Goal: Task Accomplishment & Management: Manage account settings

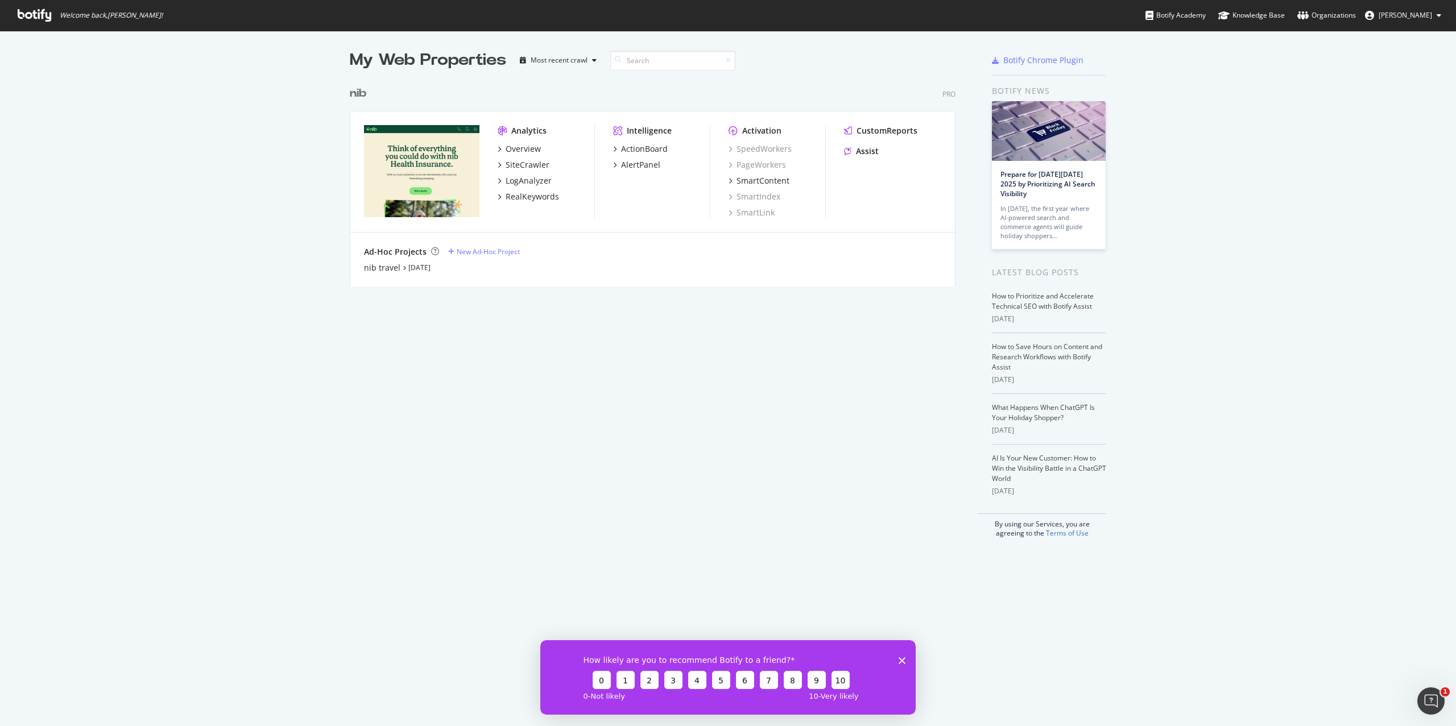
click at [366, 88] on div "nib Pro" at bounding box center [653, 93] width 606 height 16
click at [361, 90] on div "nib" at bounding box center [358, 93] width 16 height 16
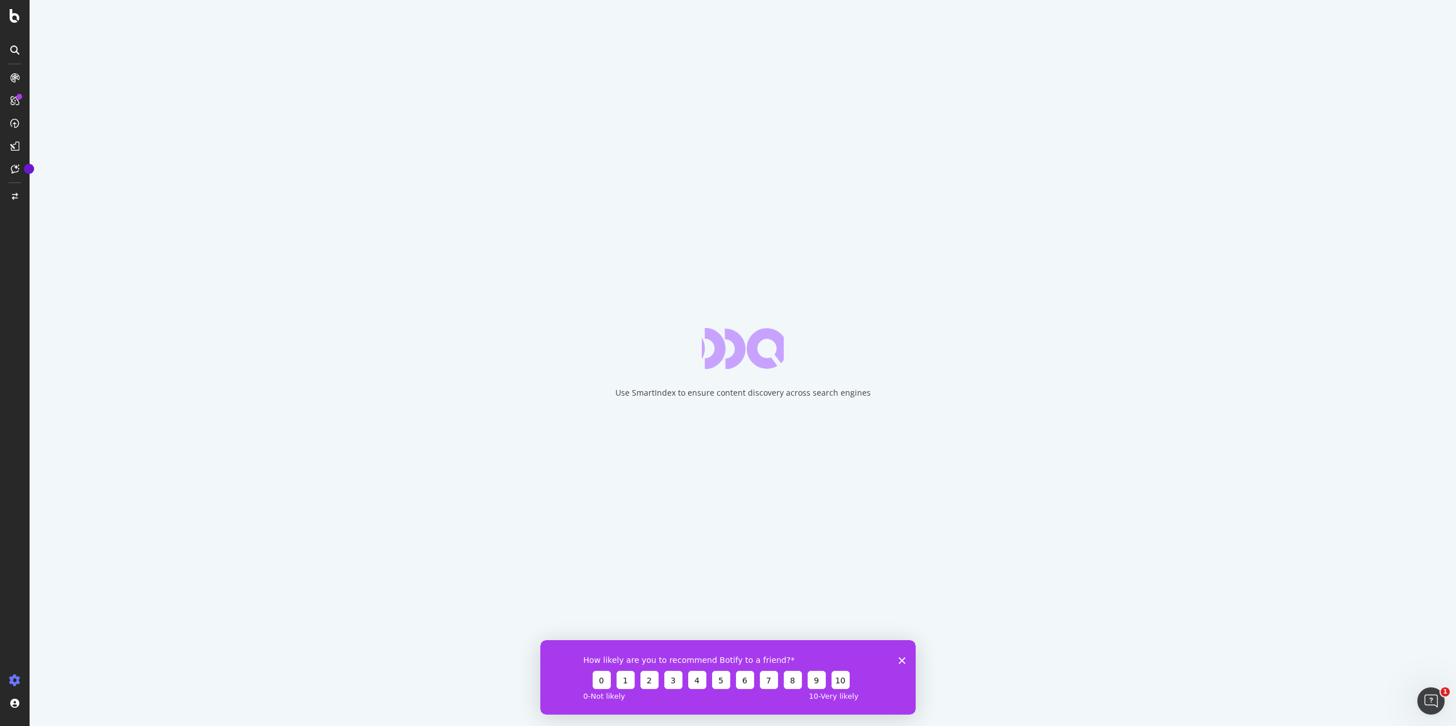
click at [904, 660] on icon "Close survey" at bounding box center [902, 660] width 7 height 7
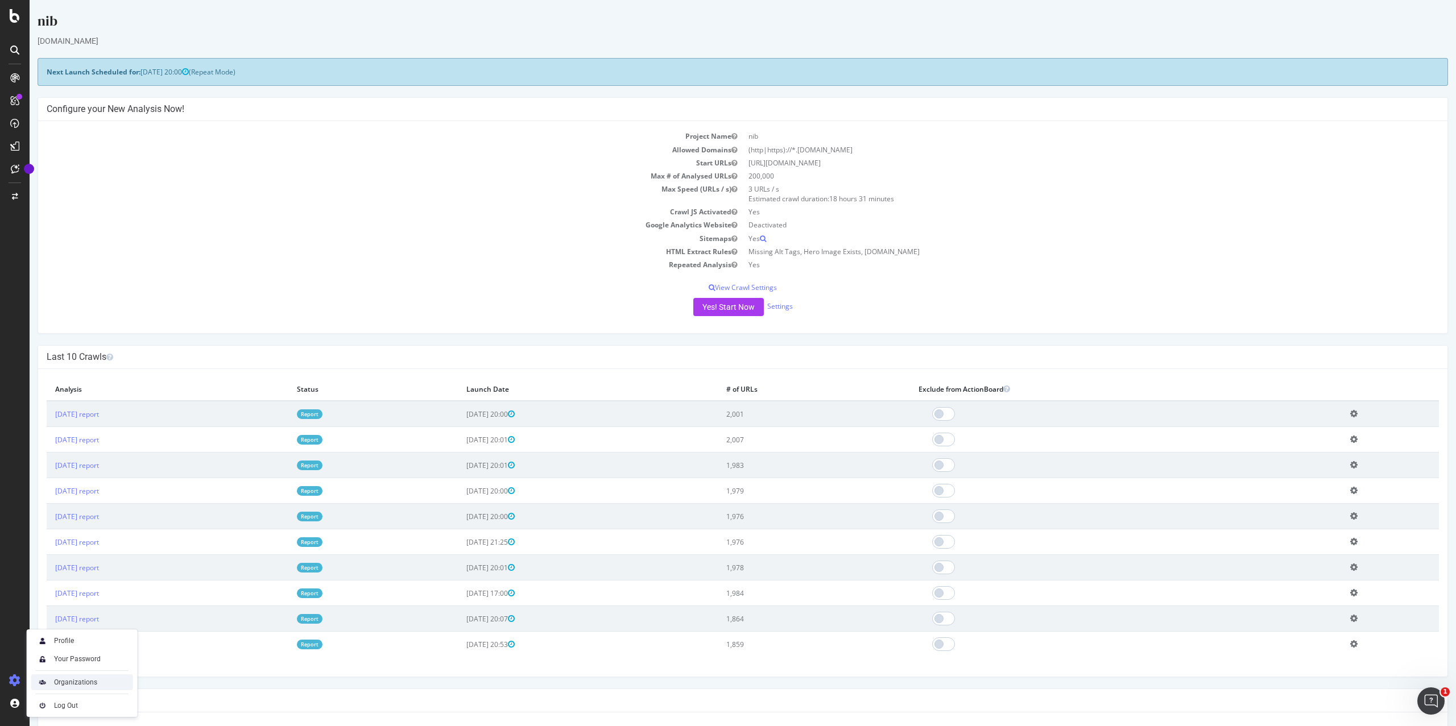
click at [39, 690] on div "Organizations" at bounding box center [82, 682] width 102 height 16
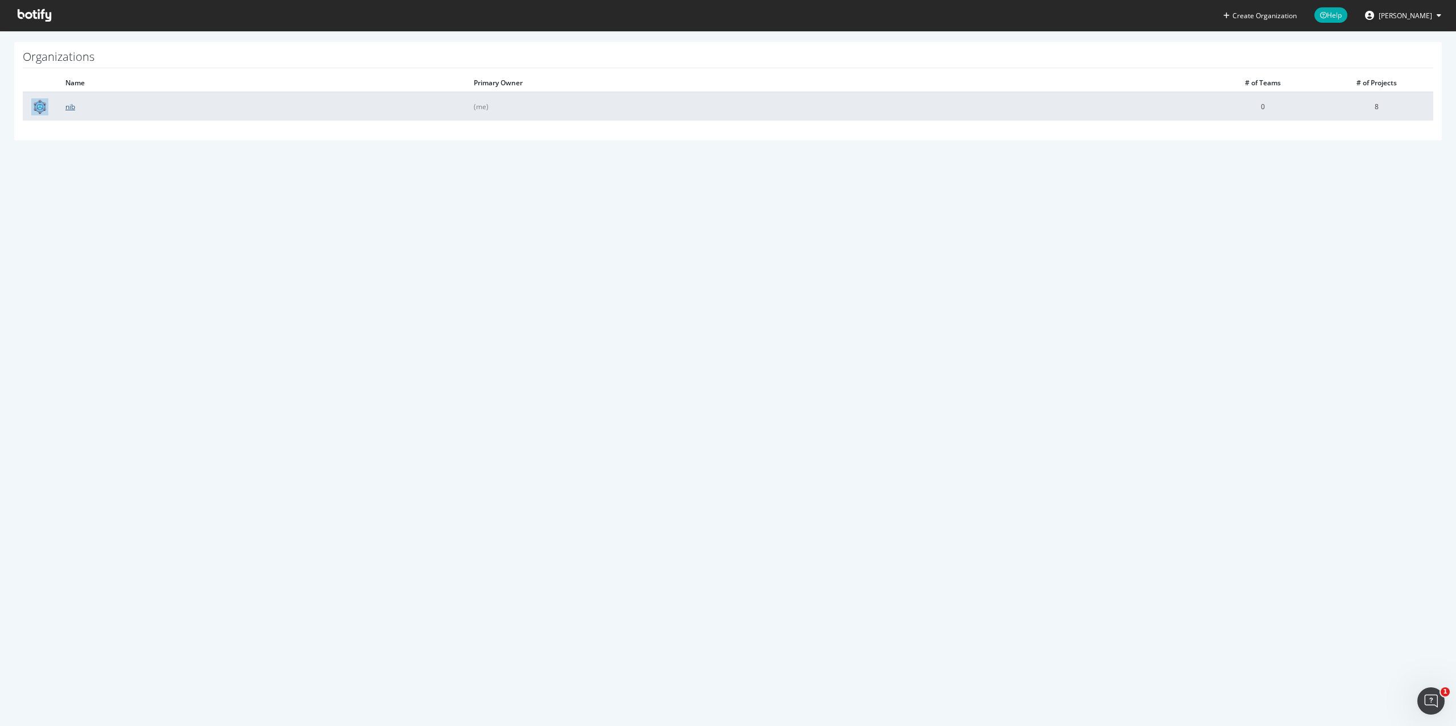
click at [72, 107] on link "nib" at bounding box center [70, 107] width 10 height 10
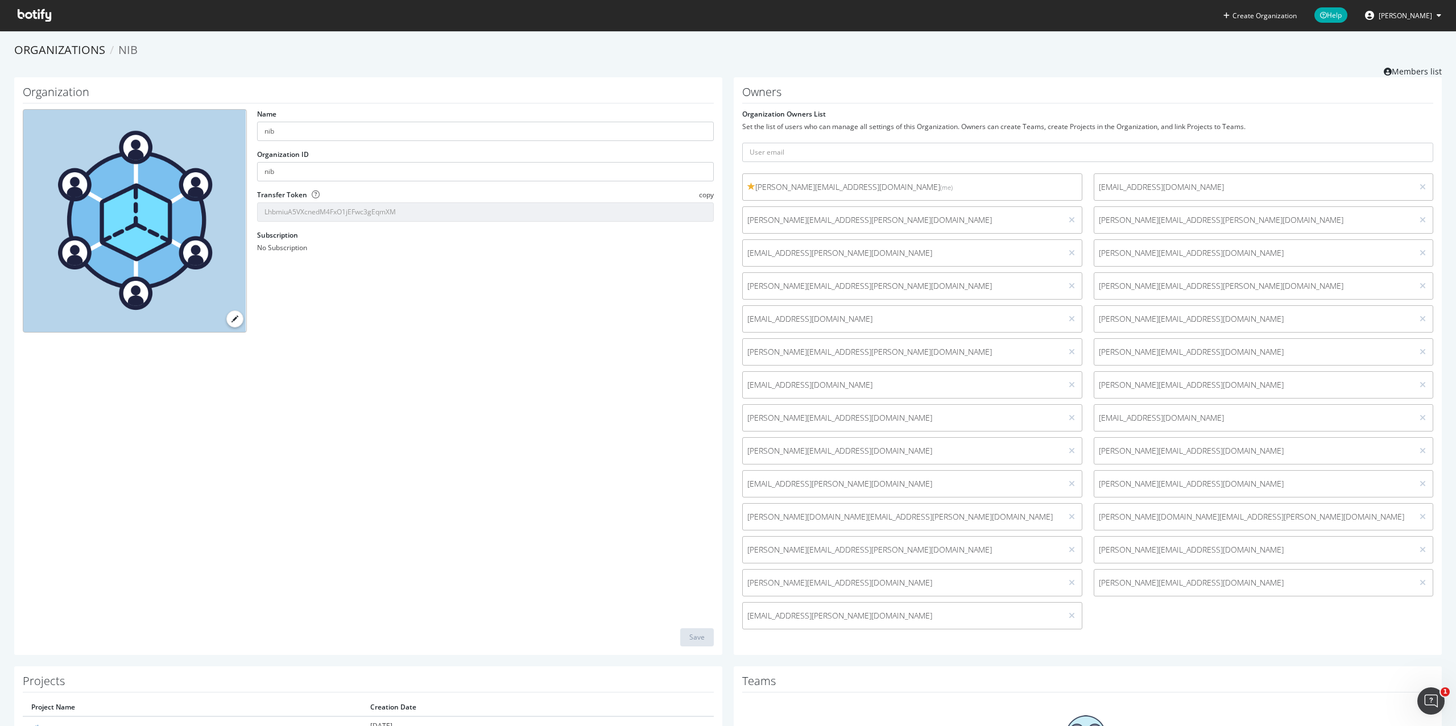
click at [1413, 77] on div "Owners Organization Owners List Set the list of users who can manage all settin…" at bounding box center [1088, 366] width 708 height 578
click at [1413, 73] on link "Members list" at bounding box center [1413, 70] width 58 height 14
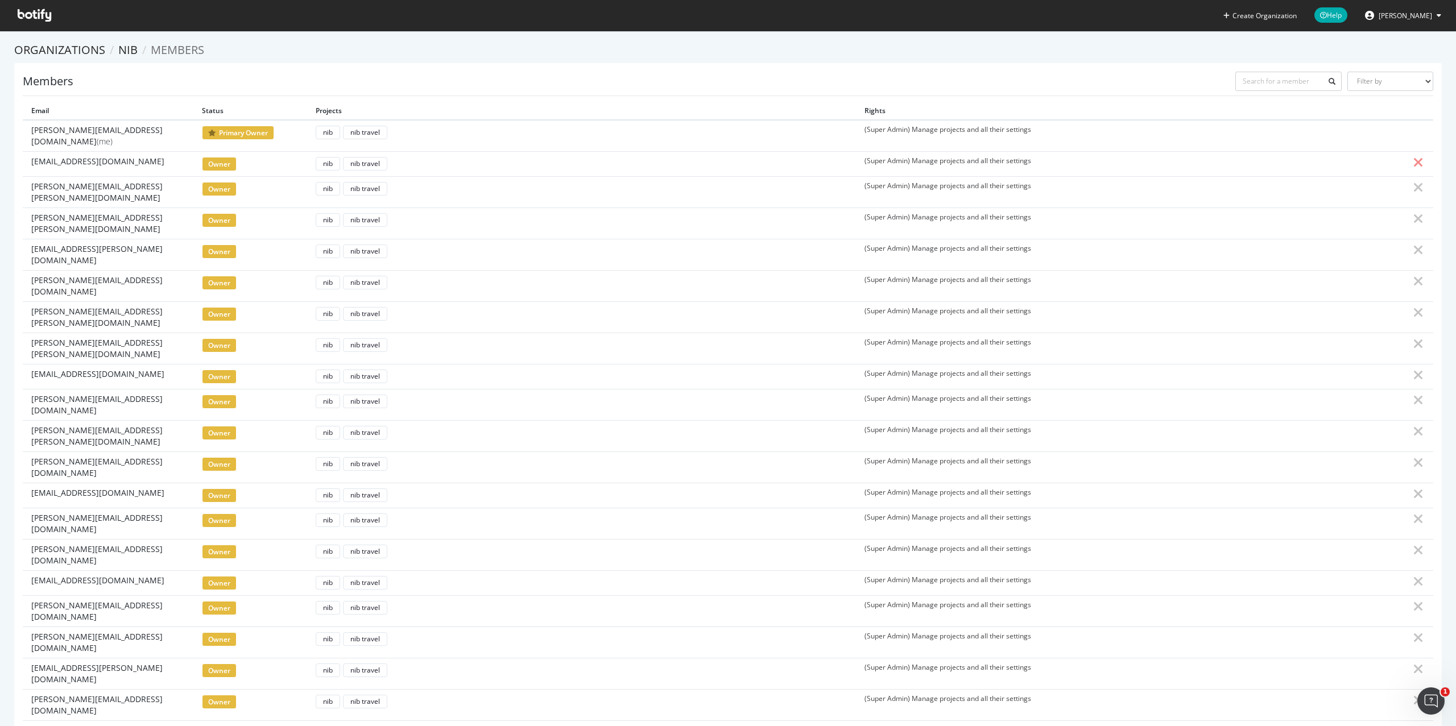
click at [1413, 158] on icon at bounding box center [1418, 163] width 10 height 14
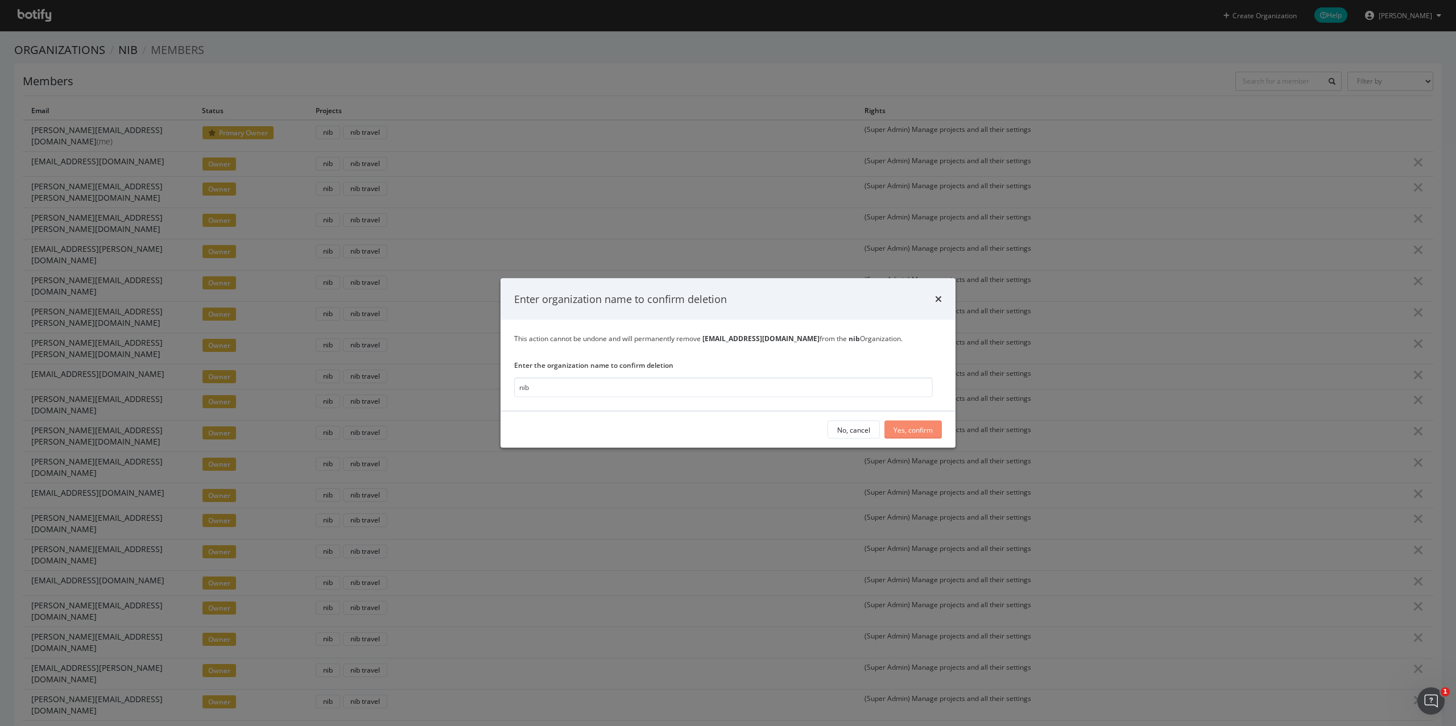
type input "nib"
click at [917, 432] on div "Yes, confirm" at bounding box center [912, 430] width 39 height 10
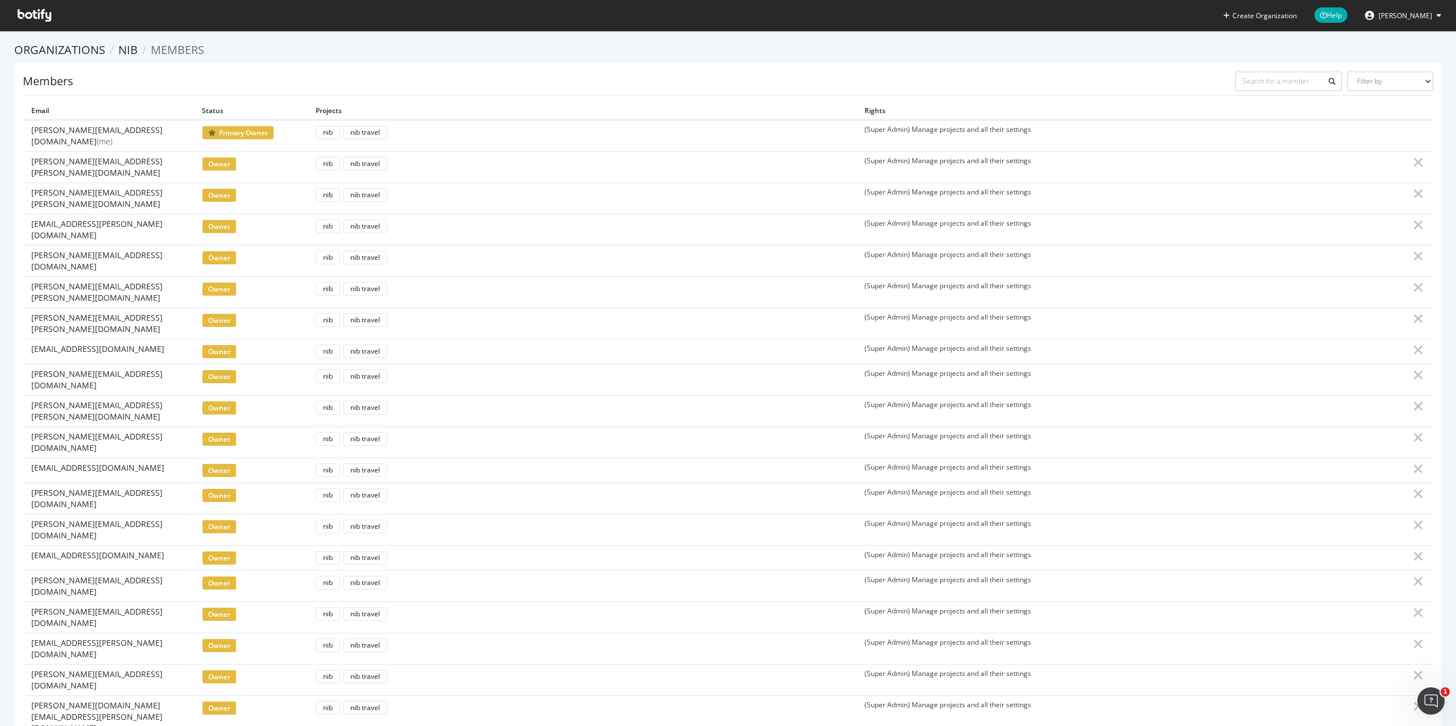
click at [325, 81] on div "Members Filter by Primary Owner Owner Member Admin Collaborator Guest Collabora…" at bounding box center [728, 84] width 1410 height 24
click at [129, 50] on link "nib" at bounding box center [127, 49] width 19 height 15
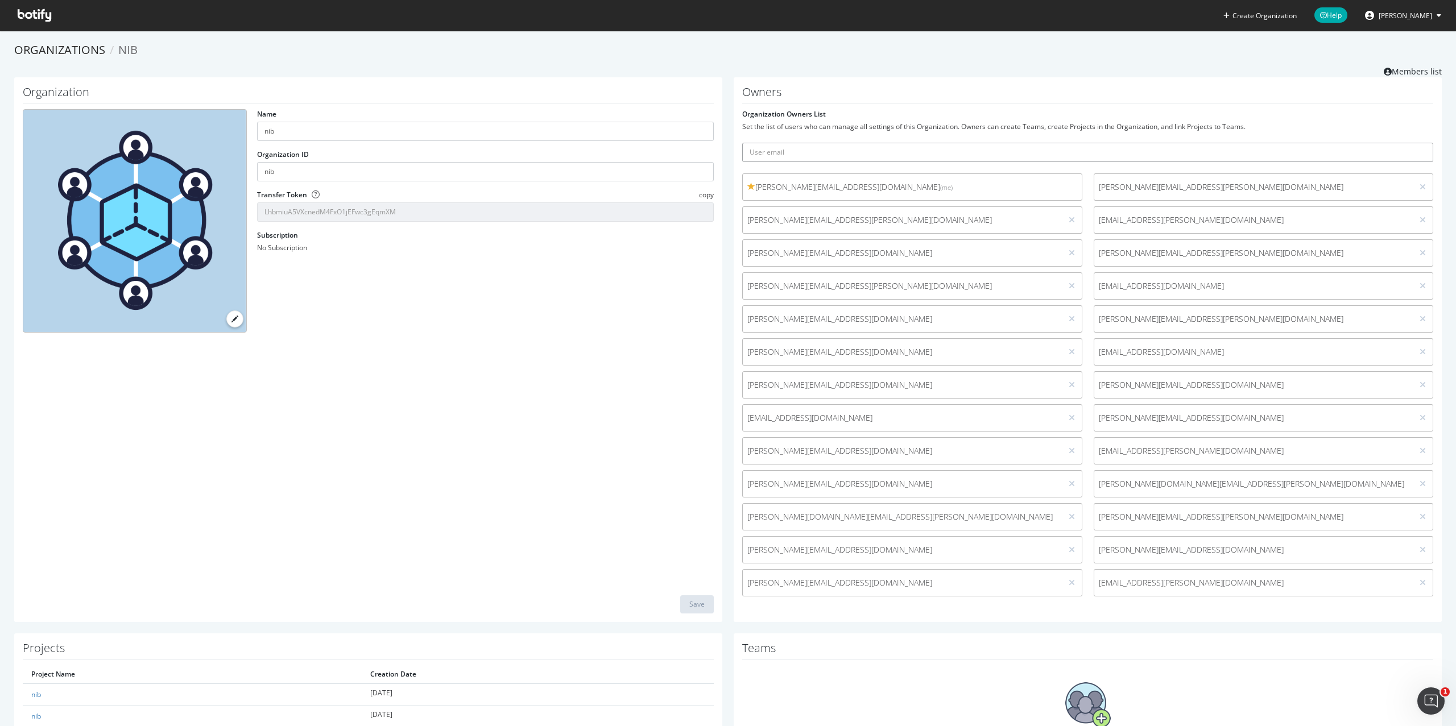
click at [830, 160] on input "text" at bounding box center [1087, 152] width 691 height 19
click at [832, 156] on input "text" at bounding box center [1087, 152] width 691 height 19
type input "c"
click at [831, 151] on input "text" at bounding box center [1087, 152] width 691 height 19
paste input "[PERSON_NAME][EMAIL_ADDRESS][PERSON_NAME][DOMAIN_NAME]"
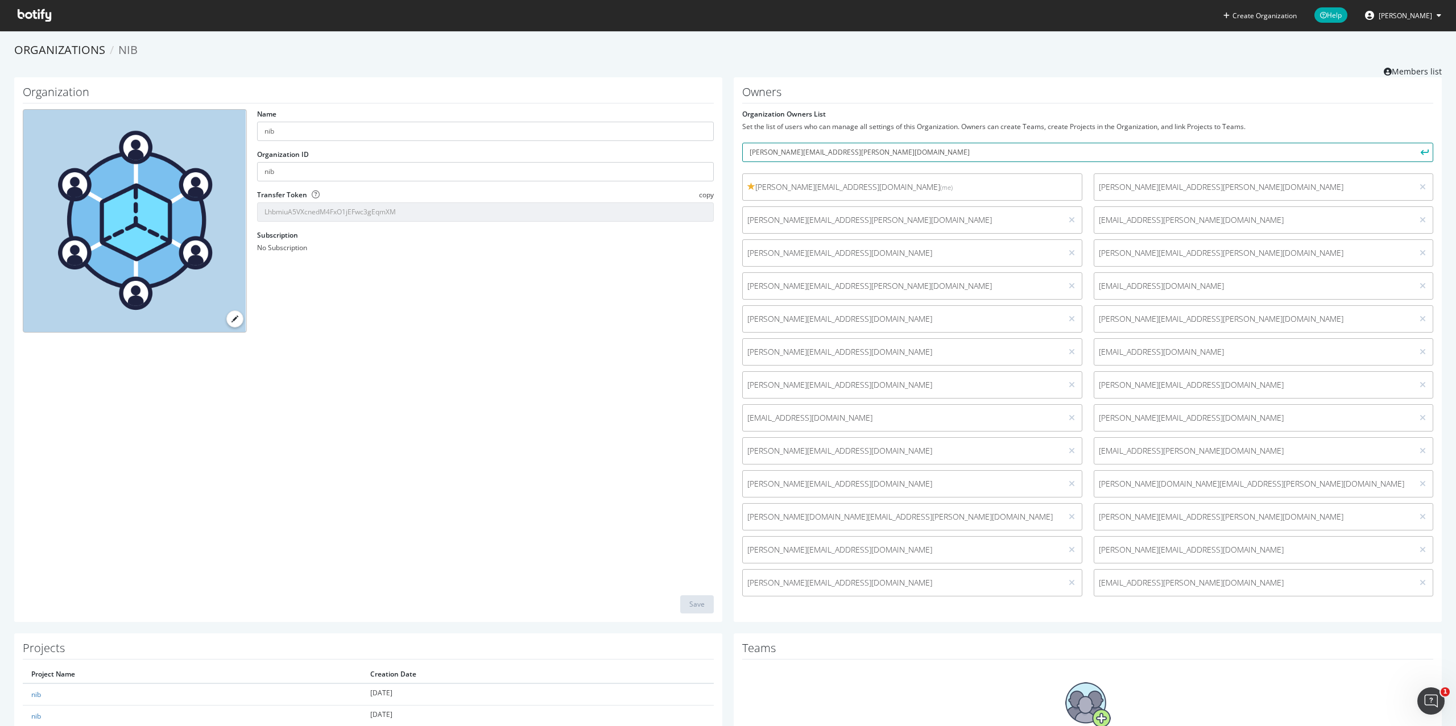
type input "[PERSON_NAME][EMAIL_ADDRESS][PERSON_NAME][DOMAIN_NAME]"
click at [1414, 143] on button "submit" at bounding box center [1423, 152] width 19 height 19
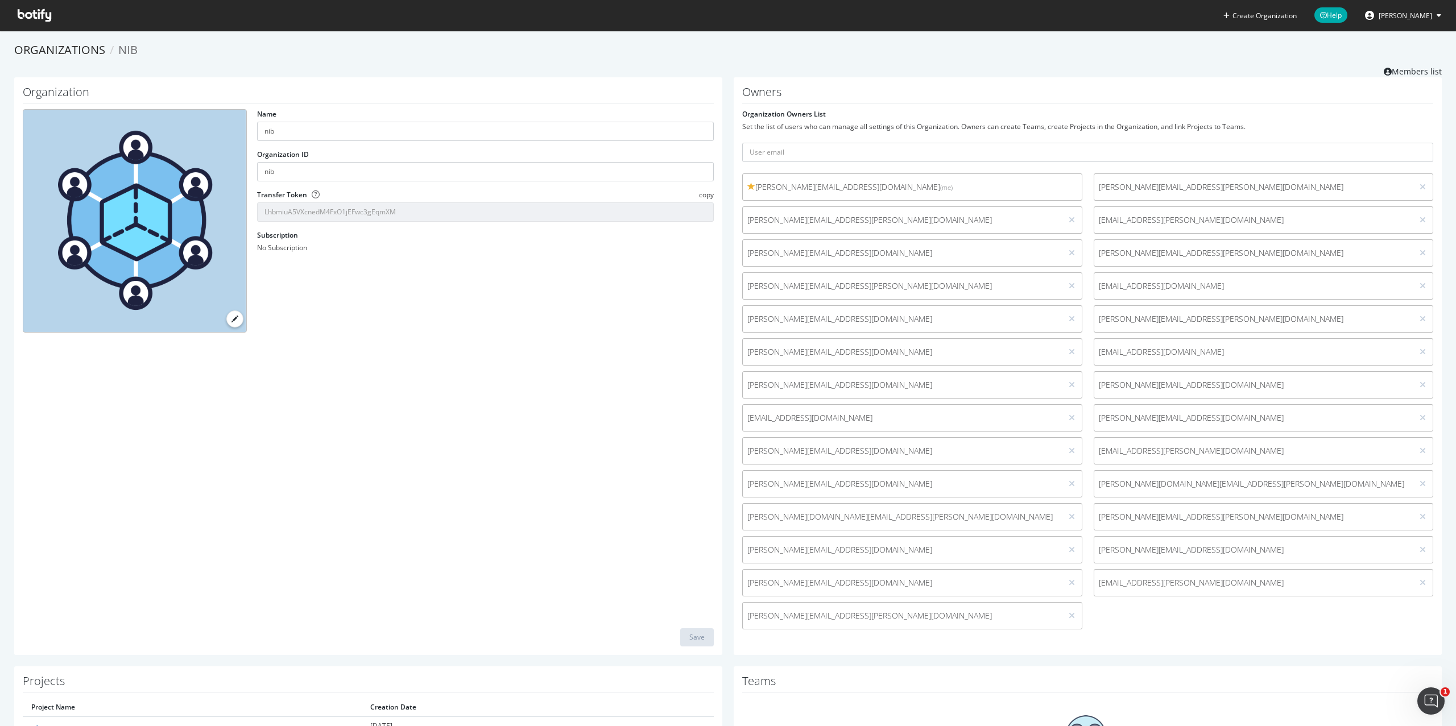
click at [972, 167] on form "Organization Owners List Set the list of users who can manage all settings of t…" at bounding box center [1087, 372] width 691 height 526
click at [976, 156] on input "text" at bounding box center [1087, 152] width 691 height 19
paste input "[PERSON_NAME][EMAIL_ADDRESS][DOMAIN_NAME]"
type input "[PERSON_NAME][EMAIL_ADDRESS][DOMAIN_NAME]"
click at [1414, 143] on button "submit" at bounding box center [1423, 152] width 19 height 19
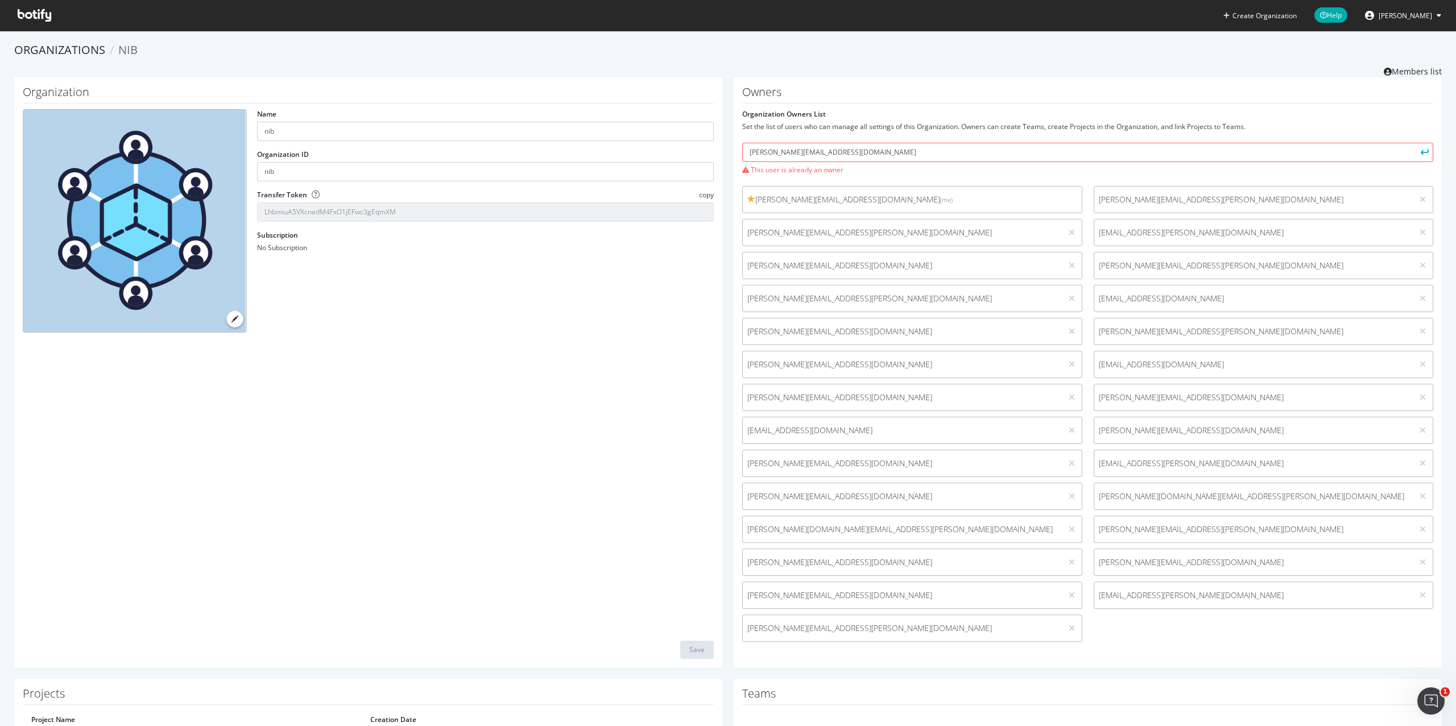
click at [833, 167] on span "This user is already an owner" at bounding box center [1087, 170] width 691 height 10
click at [1419, 562] on icon at bounding box center [1422, 562] width 6 height 8
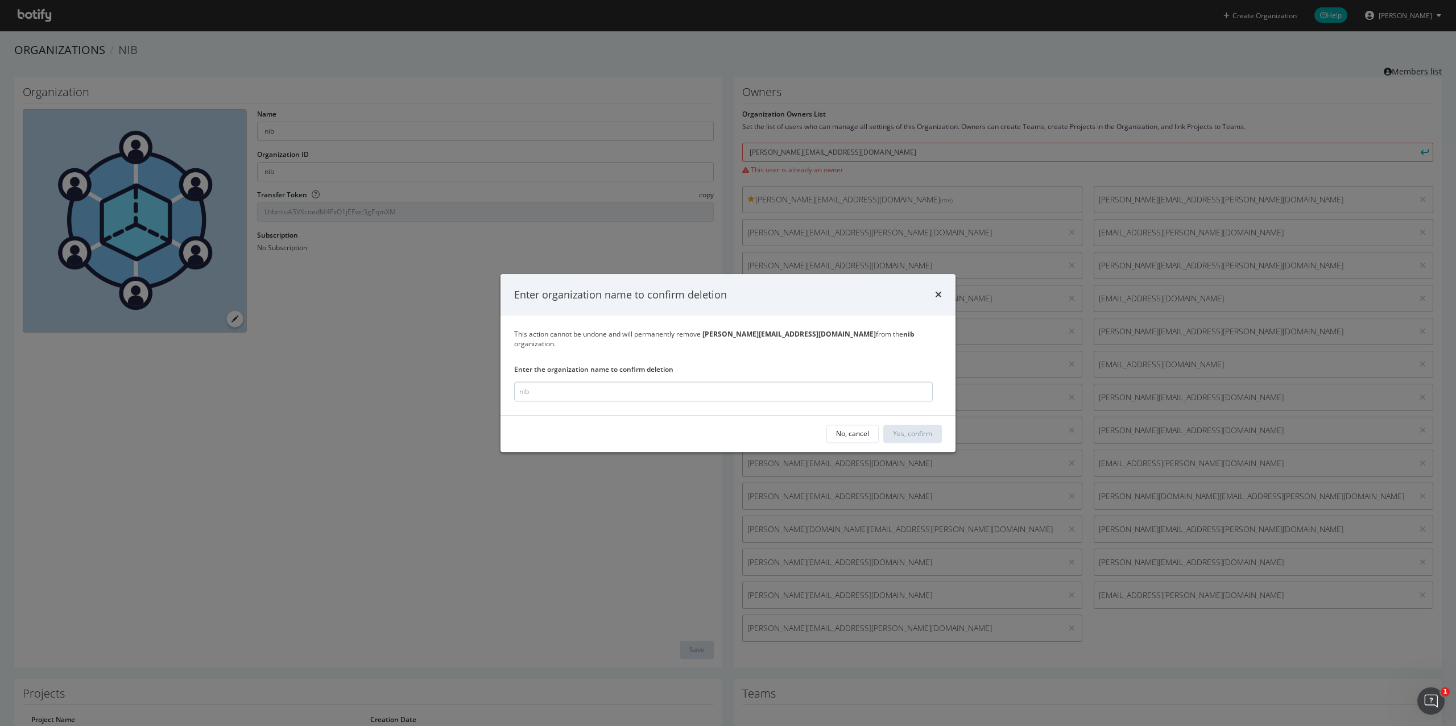
click at [713, 382] on input "modal" at bounding box center [723, 392] width 419 height 20
type input "nib"
click at [904, 431] on div "Yes, confirm" at bounding box center [912, 434] width 39 height 10
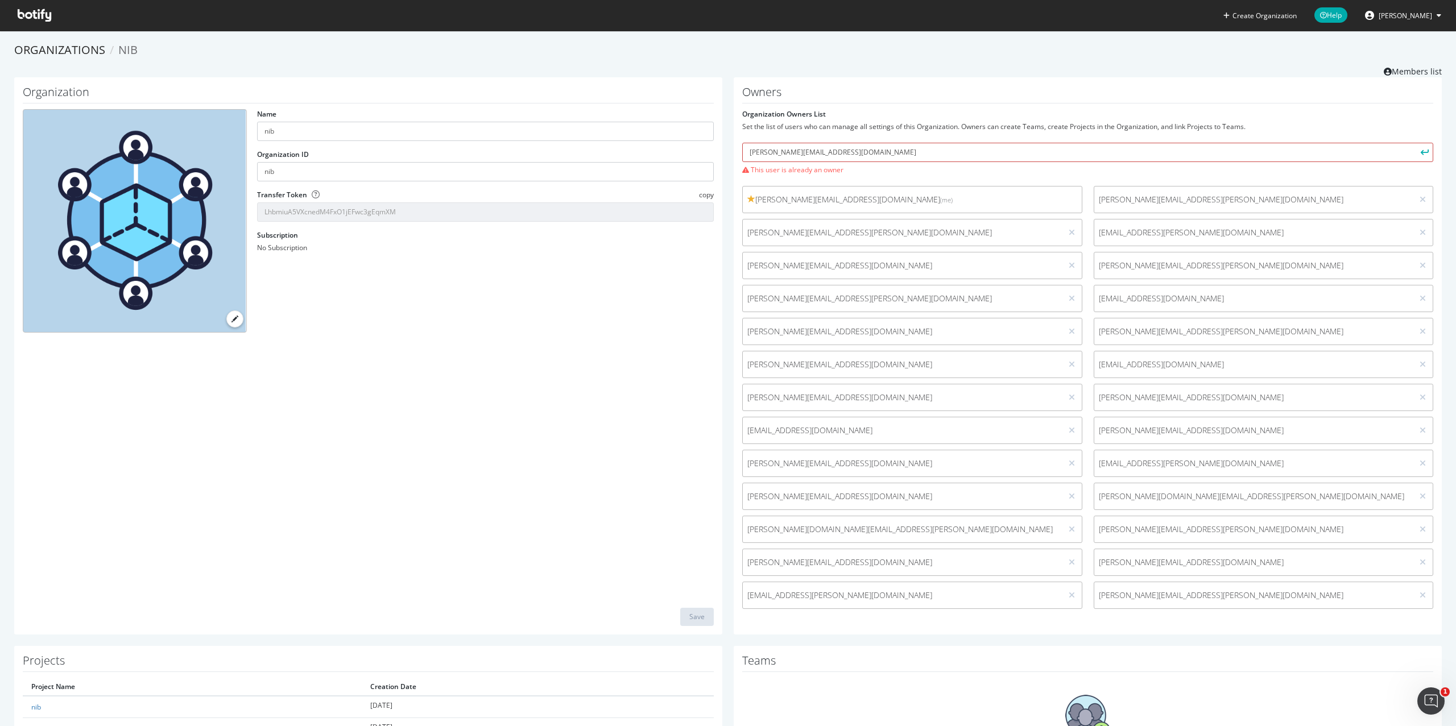
click at [875, 156] on input "[PERSON_NAME][EMAIL_ADDRESS][DOMAIN_NAME]" at bounding box center [1087, 152] width 691 height 19
click at [875, 155] on input "[PERSON_NAME][EMAIL_ADDRESS][DOMAIN_NAME]" at bounding box center [1087, 152] width 691 height 19
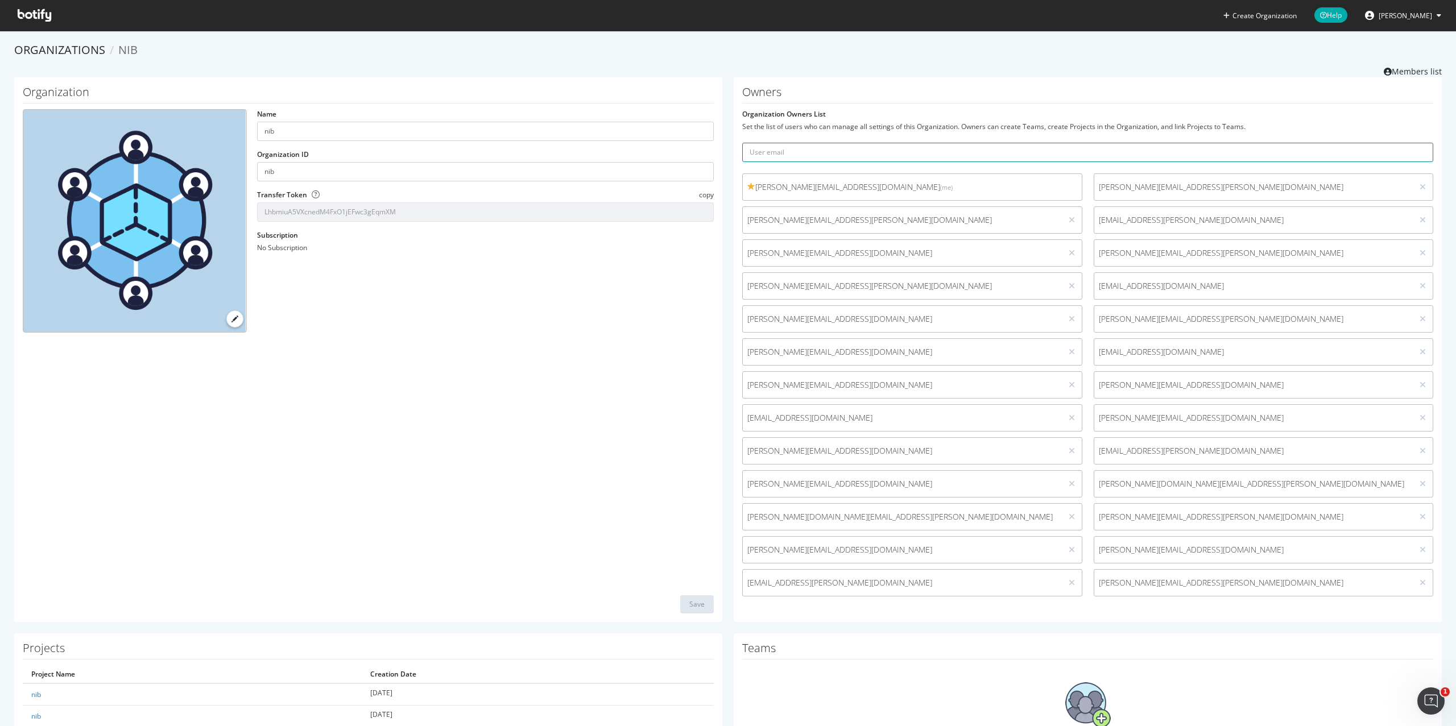
paste input "[PERSON_NAME][EMAIL_ADDRESS][DOMAIN_NAME]"
type input "[PERSON_NAME][EMAIL_ADDRESS][DOMAIN_NAME]"
click at [1414, 143] on button "submit" at bounding box center [1423, 152] width 19 height 19
